Goal: Information Seeking & Learning: Learn about a topic

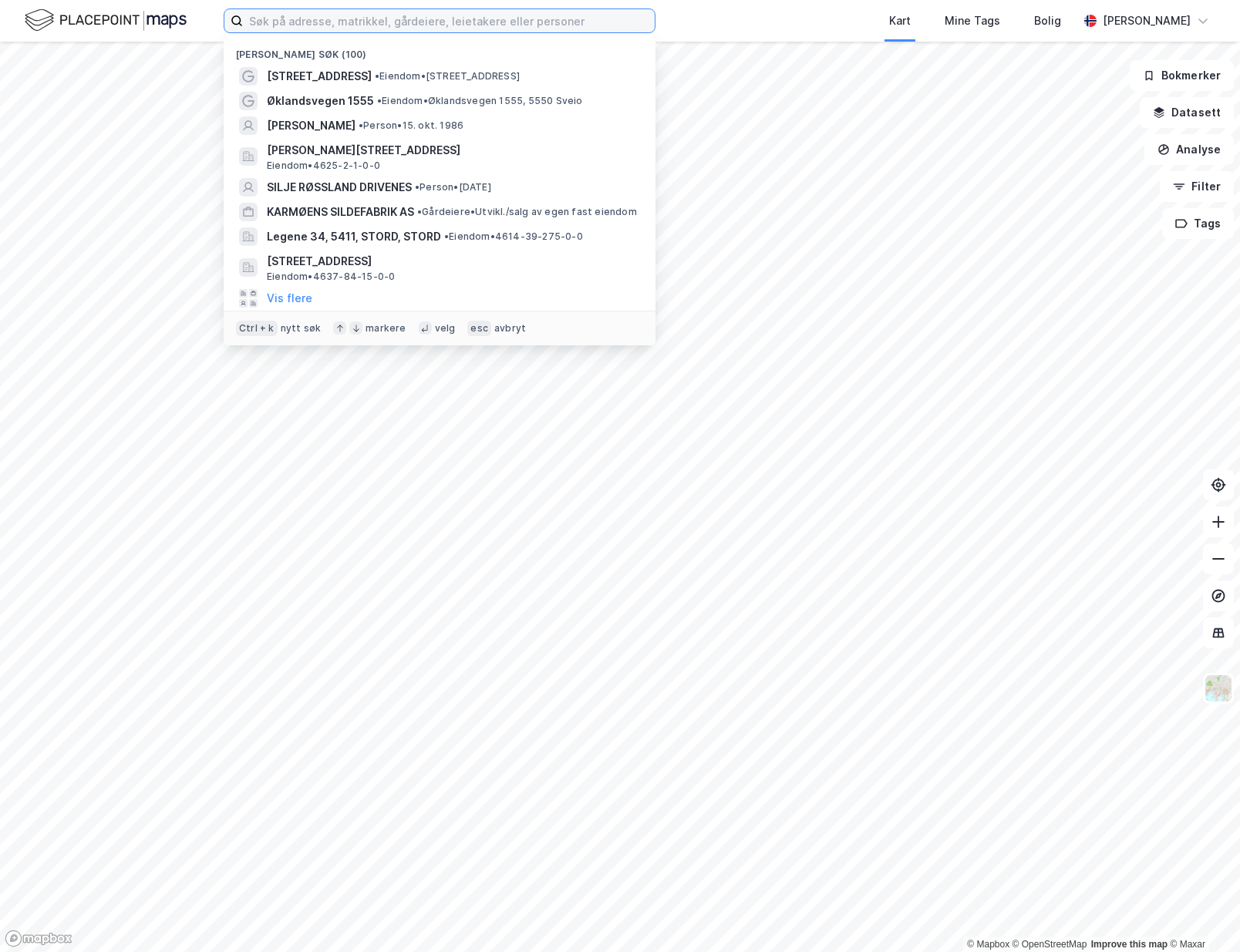
click at [362, 25] on input at bounding box center [448, 21] width 411 height 23
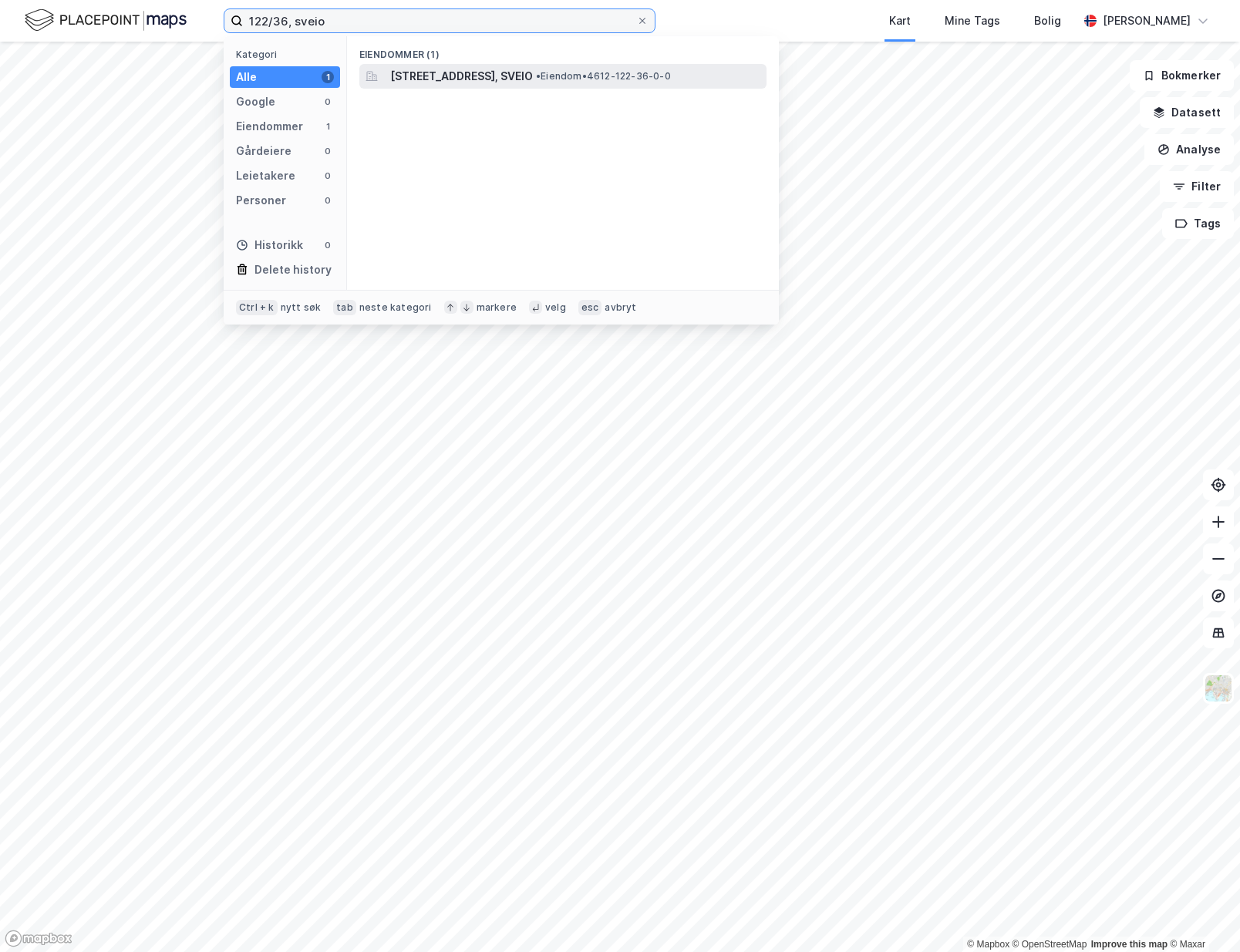
type input "122/36, sveio"
click at [533, 80] on span "[STREET_ADDRESS], SVEIO" at bounding box center [461, 76] width 142 height 18
